Goal: Task Accomplishment & Management: Manage account settings

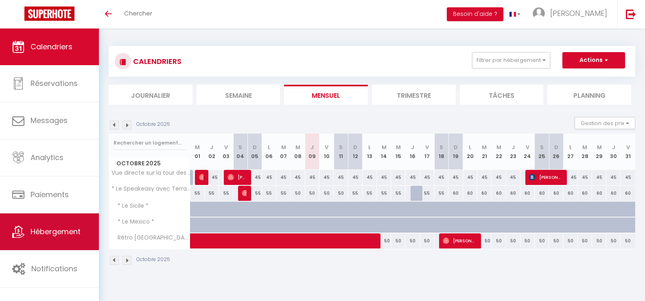
click at [47, 228] on span "Hébergement" at bounding box center [56, 231] width 50 height 10
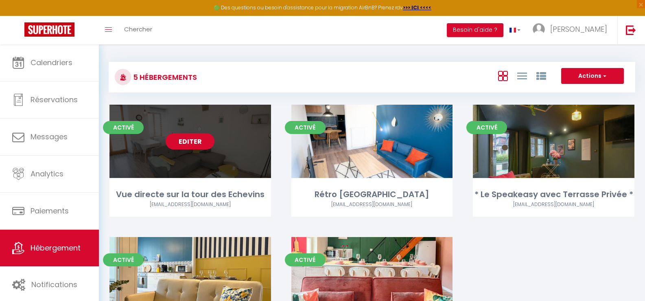
click at [190, 140] on link "Editer" at bounding box center [190, 141] width 49 height 16
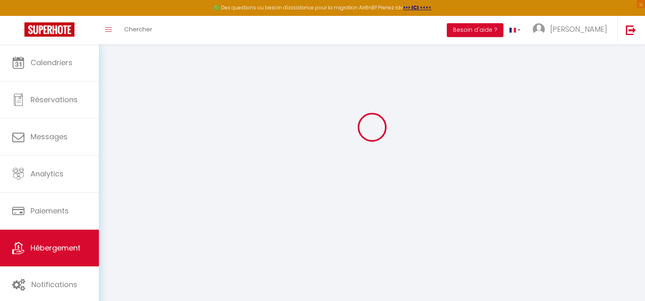
scroll to position [44, 0]
select select
checkbox input "false"
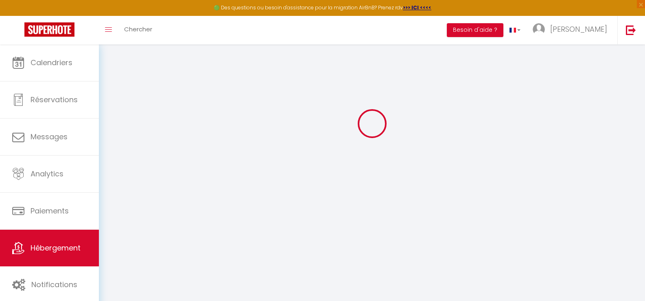
checkbox input "false"
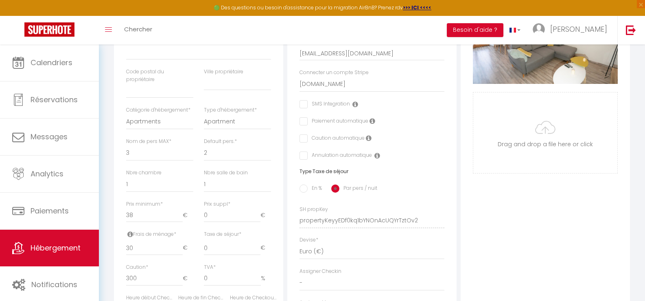
scroll to position [4, 0]
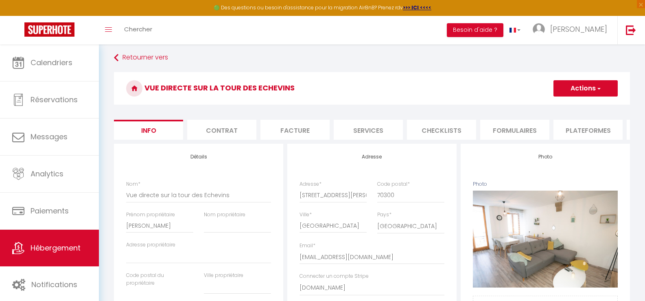
click at [361, 129] on li "Services" at bounding box center [368, 130] width 69 height 20
select select
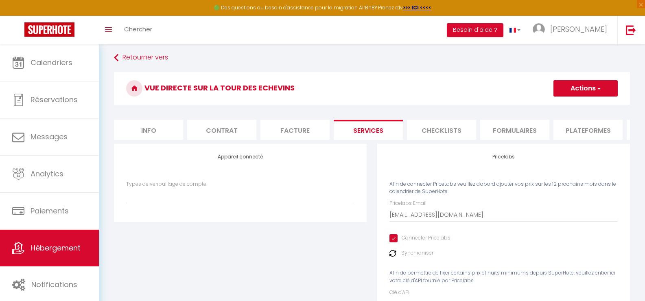
scroll to position [44, 0]
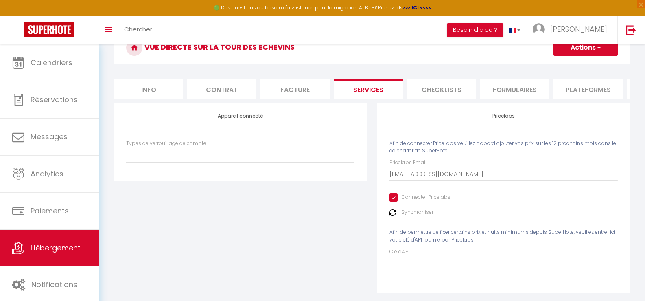
click at [392, 201] on input "Connecter Pricelabs" at bounding box center [420, 197] width 61 height 8
checkbox input "false"
select select
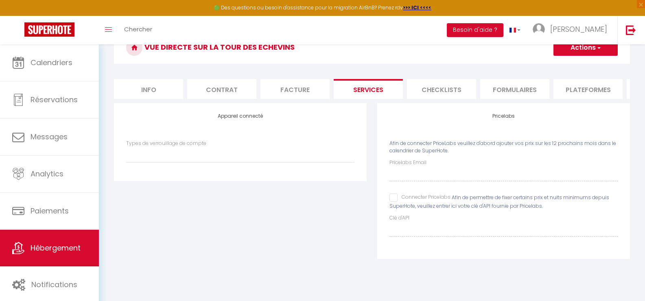
click at [602, 50] on button "Actions" at bounding box center [586, 47] width 64 height 16
click at [588, 66] on link "Enregistrer" at bounding box center [585, 65] width 64 height 11
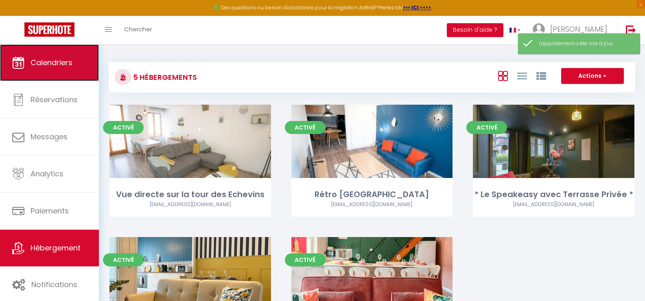
click at [62, 73] on link "Calendriers" at bounding box center [49, 62] width 99 height 37
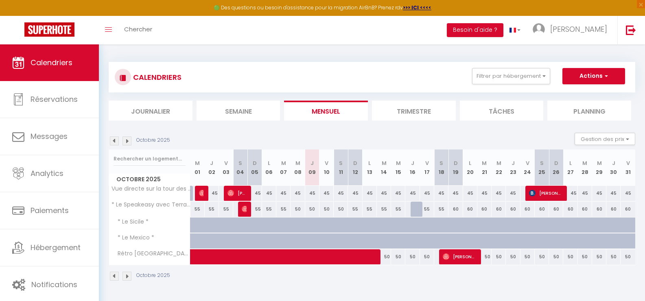
drag, startPoint x: 311, startPoint y: 192, endPoint x: 519, endPoint y: 197, distance: 208.1
click at [519, 197] on tr "Vue directe sur la tour des Echevins 45 [PERSON_NAME] 45 45 [PERSON_NAME] 45 45…" at bounding box center [372, 193] width 527 height 16
click at [511, 197] on div "45" at bounding box center [513, 193] width 14 height 15
type input "45"
type input "Jeu 23 Octobre 2025"
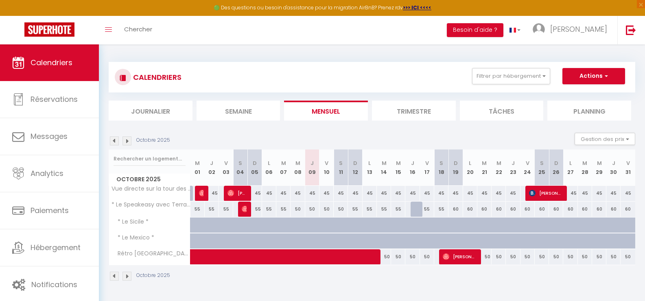
type input "Ven 24 Octobre 2025"
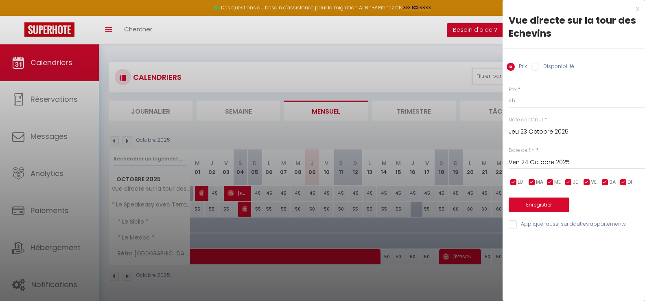
click at [565, 131] on input "Jeu 23 Octobre 2025" at bounding box center [577, 132] width 136 height 11
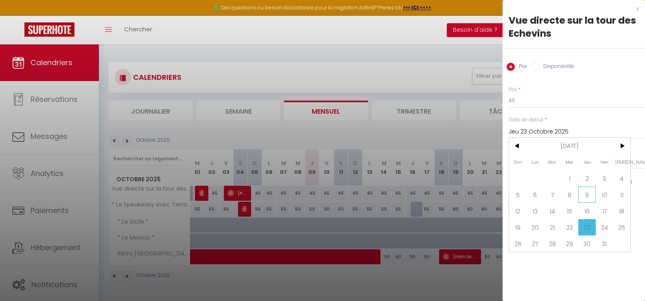
click at [587, 194] on span "9" at bounding box center [587, 194] width 18 height 16
type input "Jeu 09 Octobre 2025"
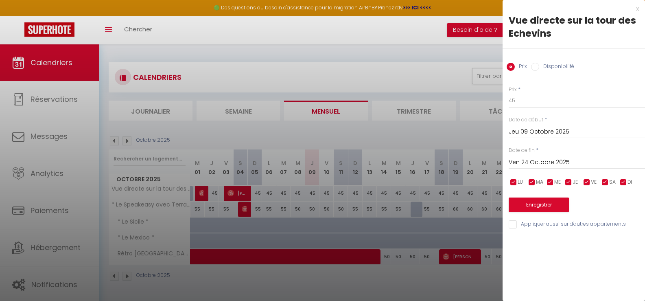
click at [554, 157] on div "Ven 24 Octobre 2025 < [DATE] > Dim Lun Mar Mer Jeu Ven Sam 1 2 3 4 5 6 7 8 9 10…" at bounding box center [577, 161] width 136 height 15
click at [557, 162] on input "Ven 24 Octobre 2025" at bounding box center [577, 162] width 136 height 11
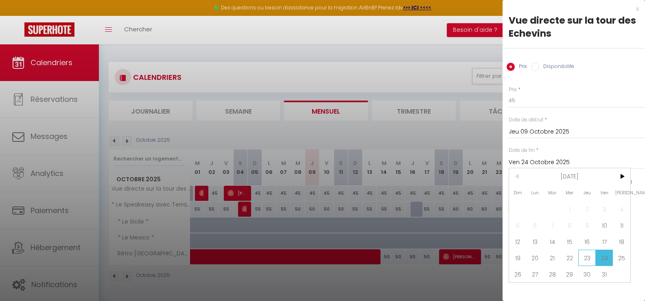
click at [590, 255] on span "23" at bounding box center [587, 258] width 18 height 16
type input "Jeu 23 Octobre 2025"
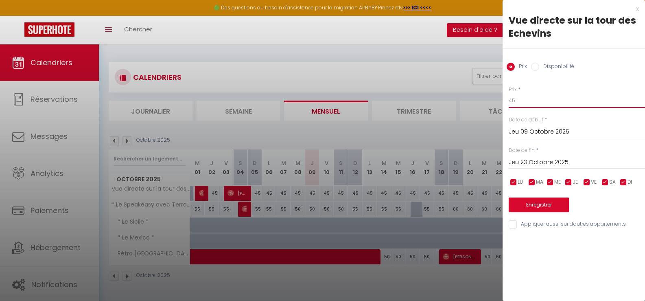
click at [521, 101] on input "45" at bounding box center [577, 100] width 136 height 15
type input "40"
click at [545, 202] on button "Enregistrer" at bounding box center [539, 204] width 60 height 15
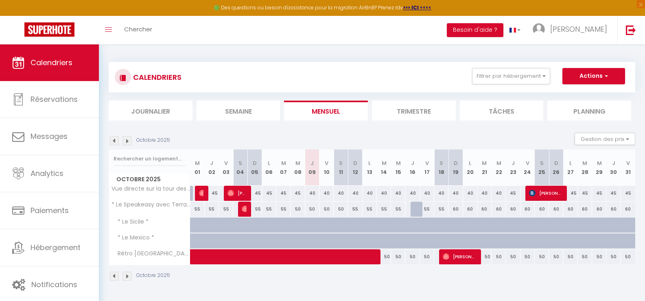
drag, startPoint x: 355, startPoint y: 207, endPoint x: 412, endPoint y: 209, distance: 56.6
click at [412, 209] on tr "* Le Speakeasy avec Terrasse Privée * 55 55 55 55 [PERSON_NAME] 55 55 55 50 50 …" at bounding box center [372, 209] width 527 height 16
click at [452, 276] on div "Octobre 2025" at bounding box center [372, 277] width 527 height 24
click at [388, 255] on span at bounding box center [320, 256] width 243 height 15
select select "OK"
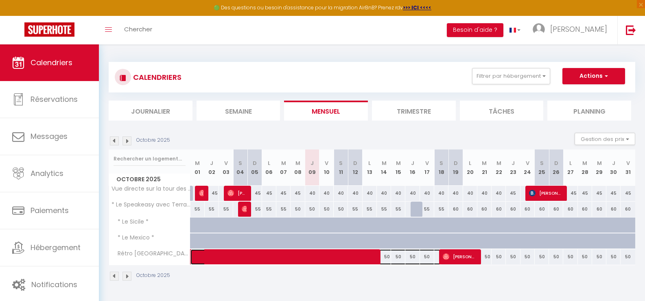
select select "KO"
select select "0"
select select "1"
select select
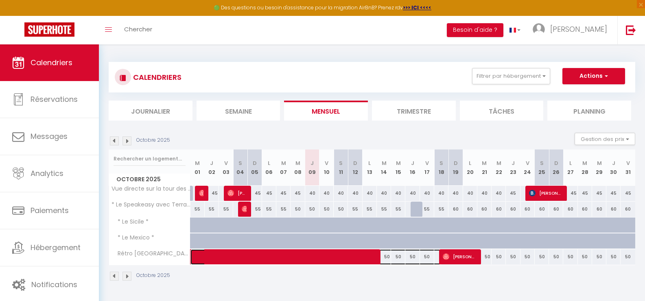
select select
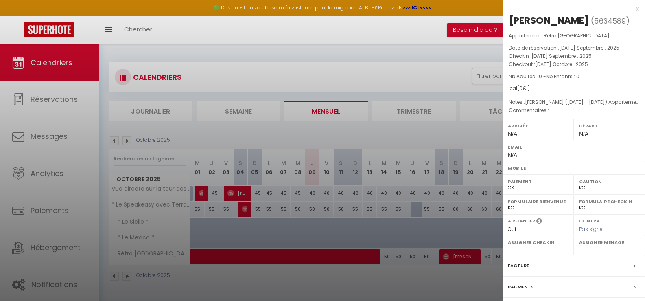
click at [411, 271] on div at bounding box center [322, 150] width 645 height 301
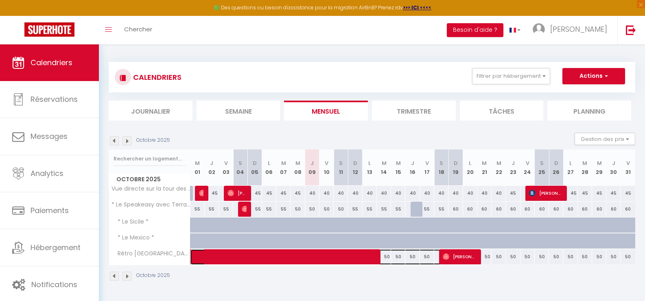
click at [388, 256] on span at bounding box center [320, 256] width 243 height 15
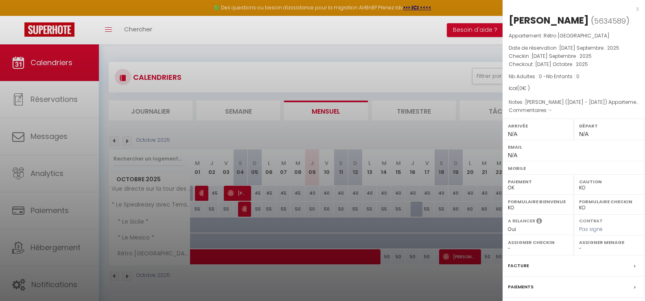
click at [401, 281] on div at bounding box center [322, 150] width 645 height 301
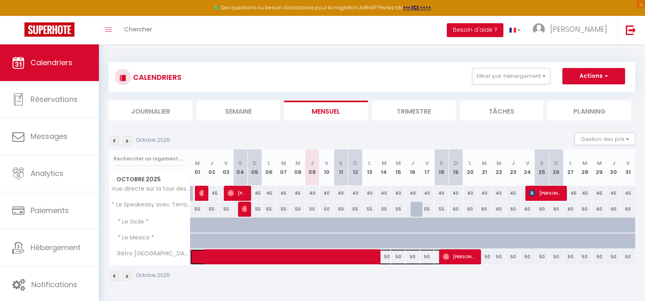
click at [399, 257] on span at bounding box center [320, 256] width 243 height 15
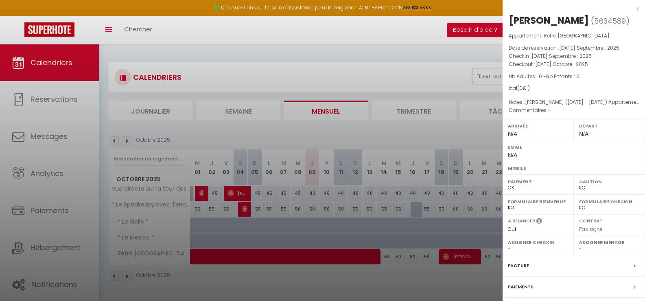
click at [402, 276] on div at bounding box center [322, 150] width 645 height 301
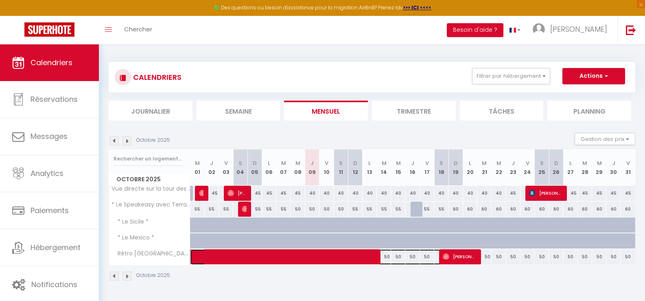
scroll to position [44, 0]
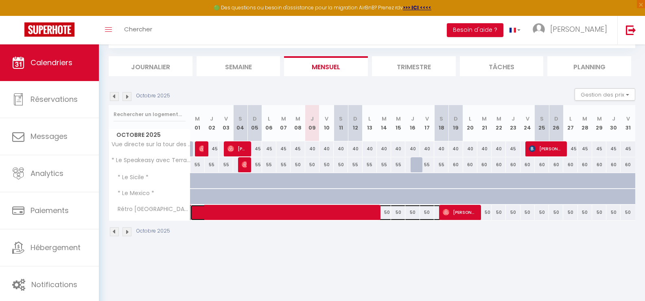
click at [387, 213] on span at bounding box center [320, 212] width 243 height 15
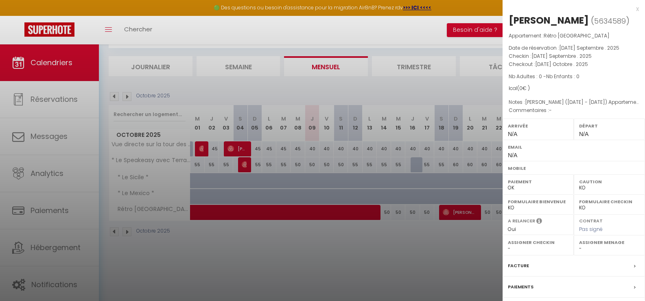
click at [423, 251] on div at bounding box center [322, 150] width 645 height 301
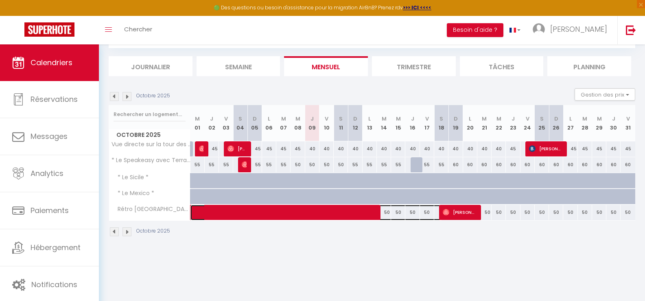
click at [433, 218] on span at bounding box center [320, 212] width 243 height 15
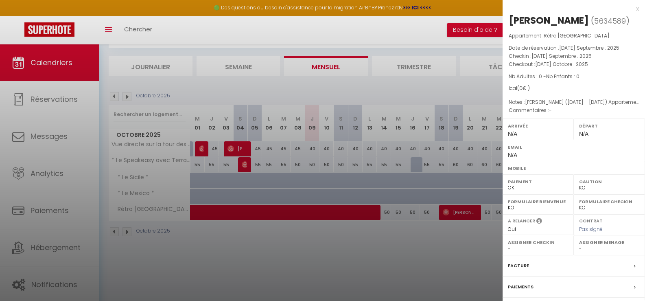
drag, startPoint x: 483, startPoint y: 234, endPoint x: 488, endPoint y: 217, distance: 17.0
click at [483, 226] on div at bounding box center [322, 150] width 645 height 301
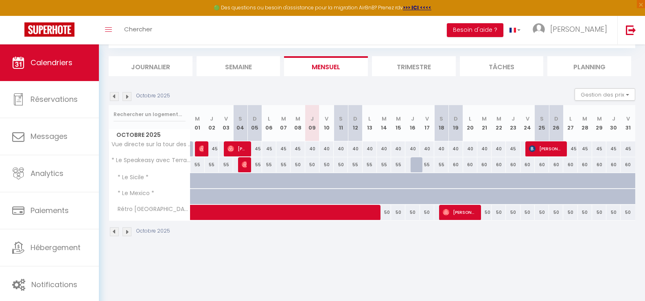
click at [488, 215] on div "50" at bounding box center [484, 212] width 14 height 15
type input "50"
type input "[DATE] Octobre 2025"
type input "Mer 22 Octobre 2025"
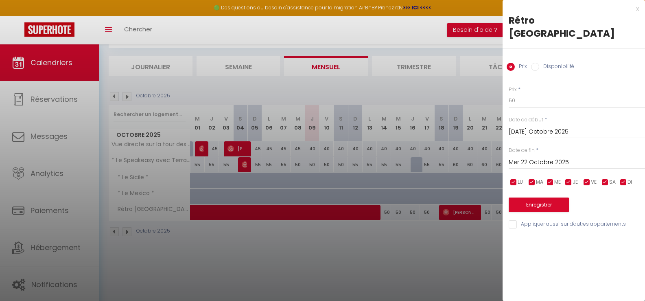
click at [551, 127] on input "[DATE] Octobre 2025" at bounding box center [577, 132] width 136 height 11
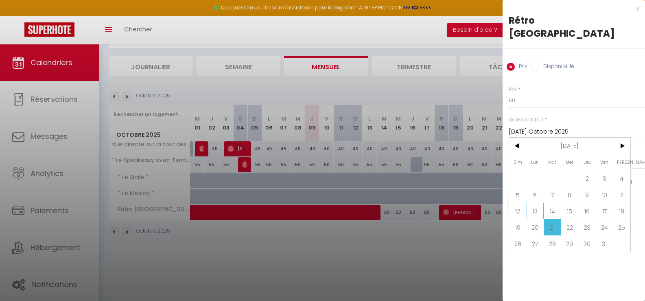
click at [532, 203] on span "13" at bounding box center [536, 211] width 18 height 16
type input "Lun 13 Octobre 2025"
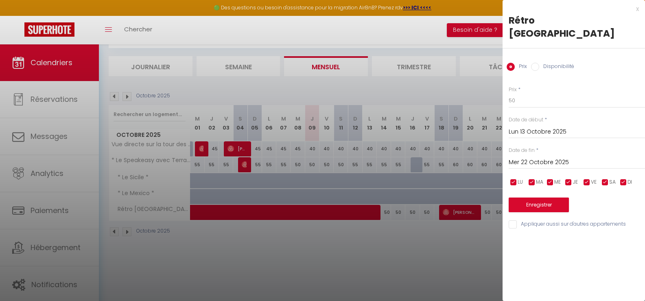
click at [565, 157] on input "Mer 22 Octobre 2025" at bounding box center [577, 162] width 136 height 11
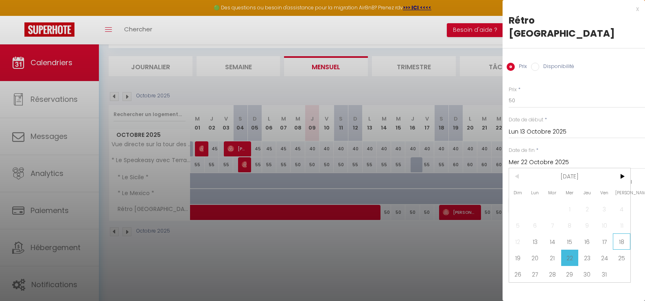
click at [619, 233] on span "18" at bounding box center [622, 241] width 18 height 16
type input "[PERSON_NAME] 18 Octobre 2025"
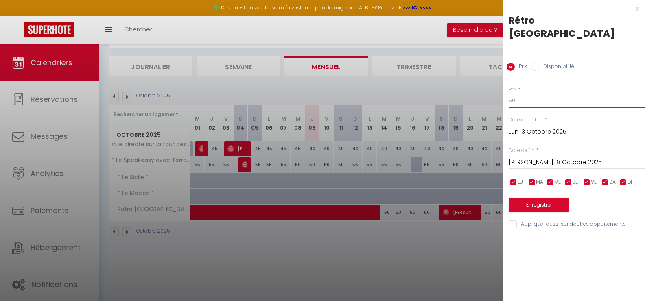
click at [525, 93] on input "50" at bounding box center [577, 100] width 136 height 15
type input "5"
type input "45"
click at [547, 197] on button "Enregistrer" at bounding box center [539, 204] width 60 height 15
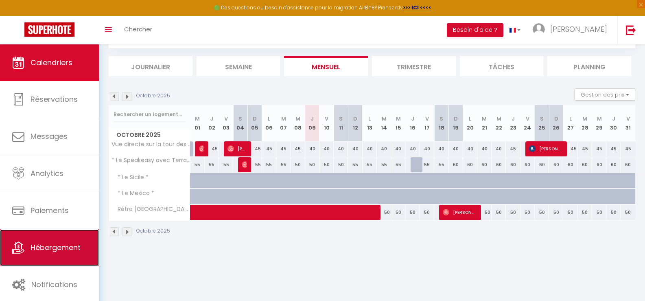
click at [63, 250] on span "Hébergement" at bounding box center [56, 247] width 50 height 10
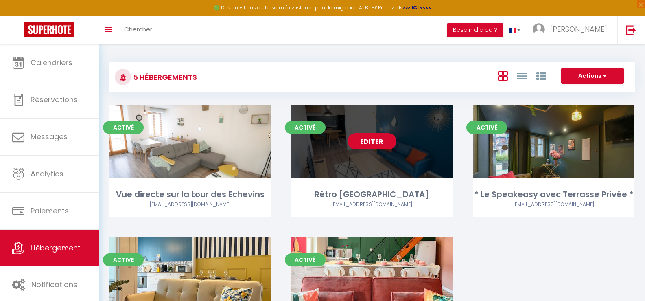
click at [377, 142] on link "Editer" at bounding box center [372, 141] width 49 height 16
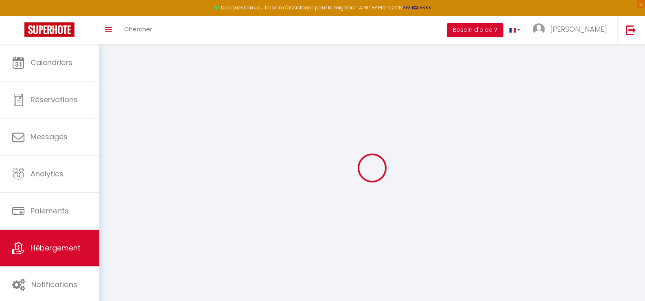
select select
type input "[EMAIL_ADDRESS][DOMAIN_NAME]"
checkbox input "true"
select select
checkbox input "false"
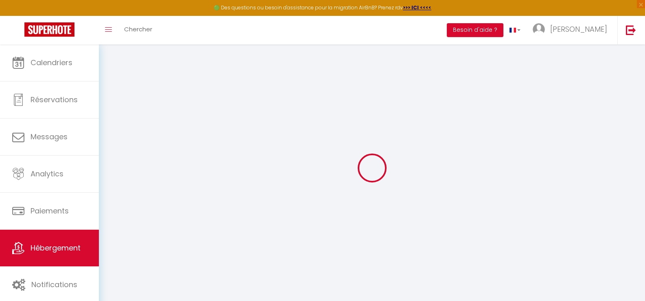
checkbox input "false"
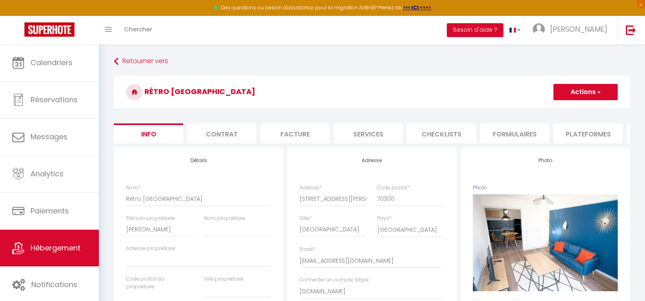
click at [374, 131] on li "Services" at bounding box center [368, 133] width 69 height 20
select select
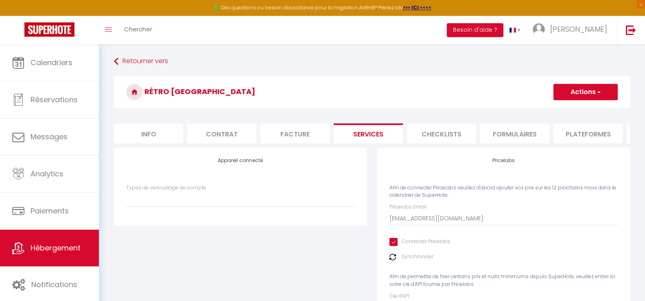
click at [394, 246] on input "Connecter Pricelabs" at bounding box center [420, 242] width 61 height 8
checkbox input "false"
select select
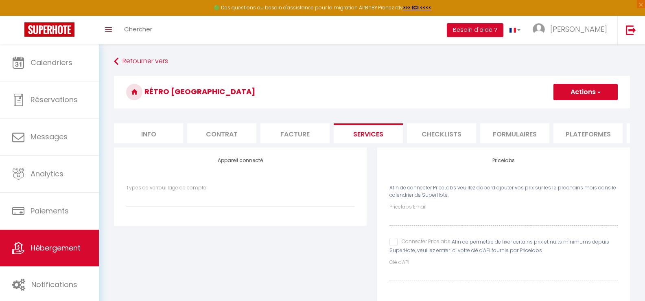
click at [607, 92] on button "Actions" at bounding box center [586, 92] width 64 height 16
click at [588, 109] on link "Enregistrer" at bounding box center [585, 110] width 64 height 11
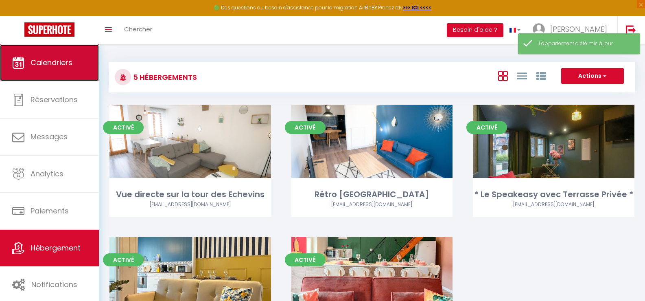
click at [85, 68] on link "Calendriers" at bounding box center [49, 62] width 99 height 37
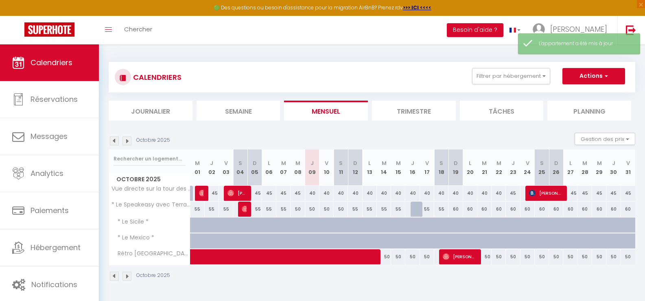
click at [498, 256] on div "50" at bounding box center [499, 256] width 14 height 15
type input "50"
type input "Mer 22 Octobre 2025"
type input "Jeu 23 Octobre 2025"
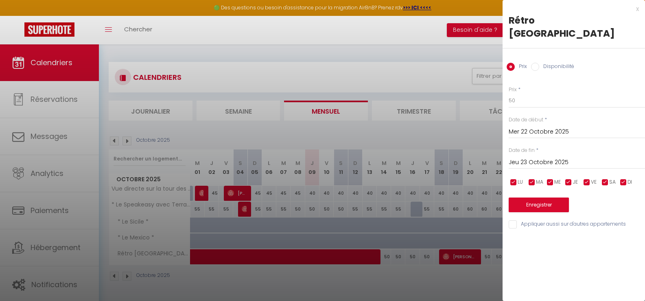
click at [556, 127] on input "Mer 22 Octobre 2025" at bounding box center [577, 132] width 136 height 11
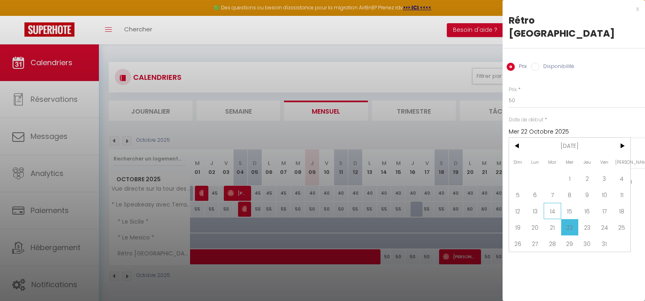
click at [550, 203] on span "14" at bounding box center [553, 211] width 18 height 16
type input "[DATE] Octobre 2025"
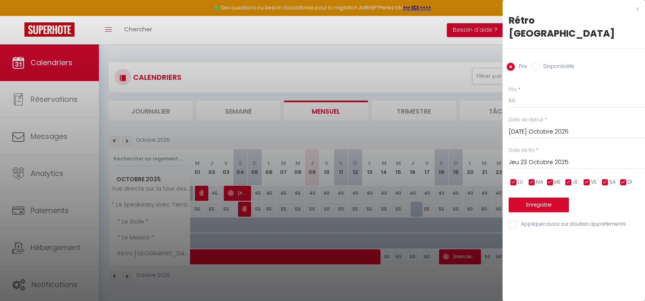
drag, startPoint x: 561, startPoint y: 152, endPoint x: 562, endPoint y: 144, distance: 7.8
click at [562, 157] on input "Jeu 23 Octobre 2025" at bounding box center [577, 162] width 136 height 11
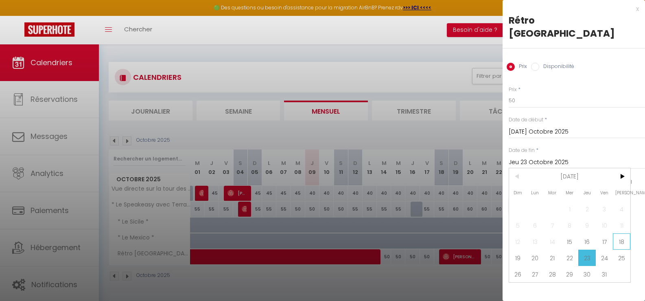
click at [620, 233] on span "18" at bounding box center [622, 241] width 18 height 16
type input "[PERSON_NAME] 18 Octobre 2025"
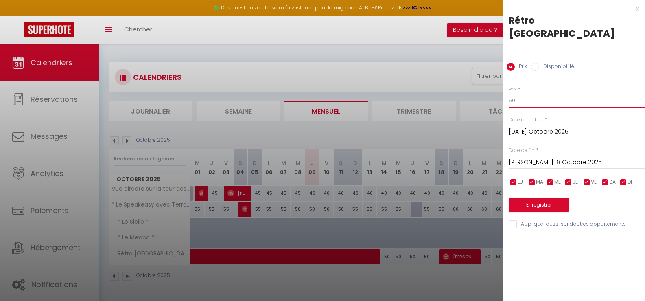
click at [537, 93] on input "50" at bounding box center [577, 100] width 136 height 15
type input "5"
type input "45"
click at [548, 197] on button "Enregistrer" at bounding box center [539, 204] width 60 height 15
